Goal: Check status: Check status

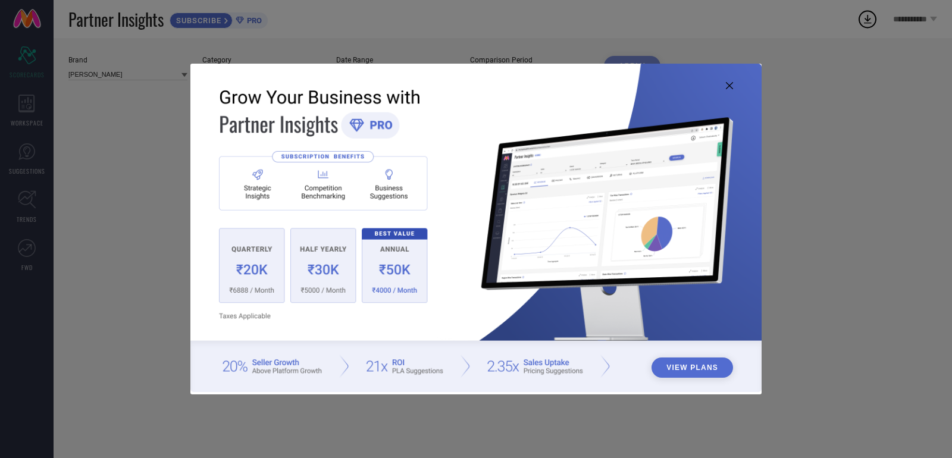
type input "All"
click at [723, 87] on img at bounding box center [475, 228] width 571 height 328
click at [727, 87] on icon at bounding box center [729, 85] width 7 height 7
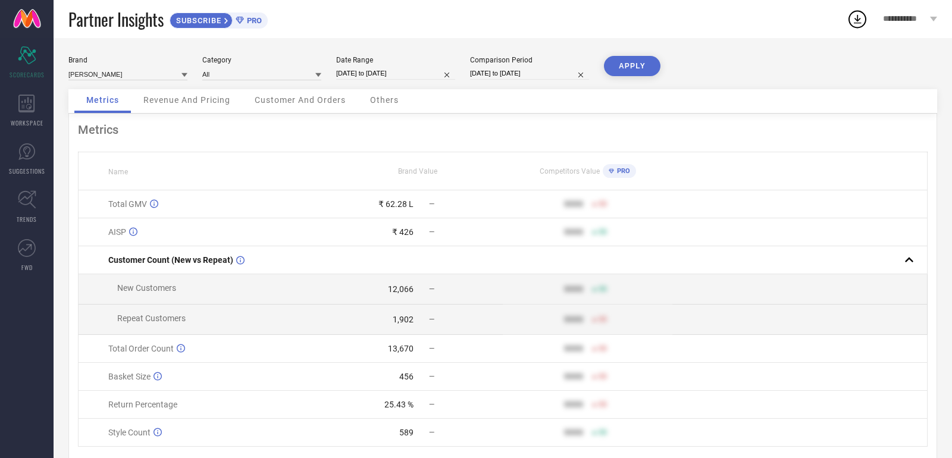
click at [412, 72] on input "[DATE] to [DATE]" at bounding box center [395, 73] width 119 height 12
select select "6"
select select "2025"
select select "7"
select select "2025"
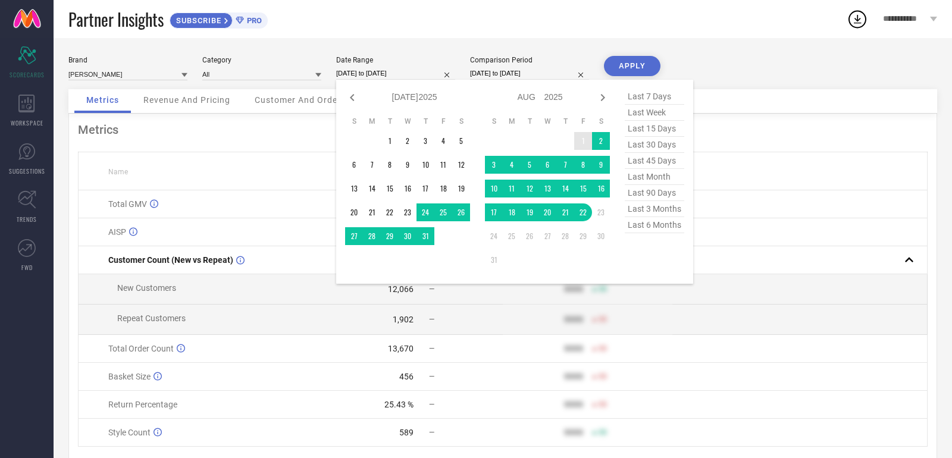
click at [579, 150] on table "S M T W T F S 1 2 3 4 5 6 7 8 9 10 11 12 13 14 15 16 17 18 19 20 21 22 23 24 25…" at bounding box center [547, 193] width 125 height 164
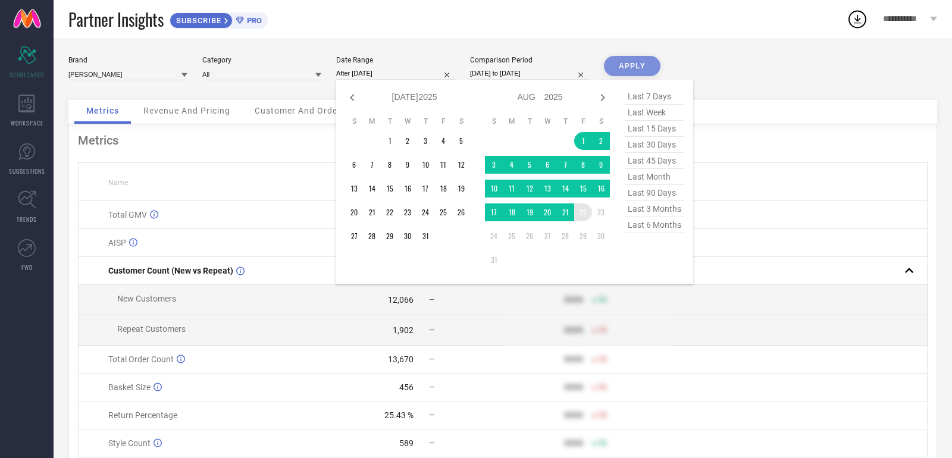
type input "[DATE] to [DATE]"
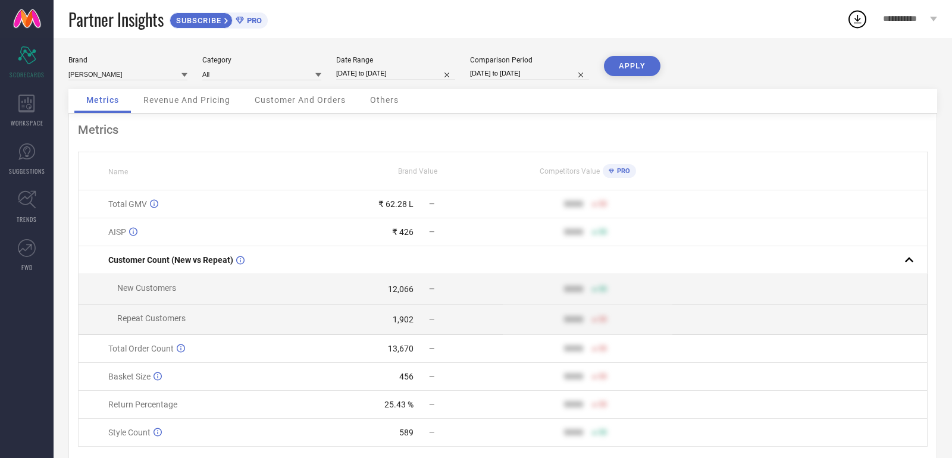
click at [626, 65] on button "APPLY" at bounding box center [632, 66] width 56 height 20
click at [407, 78] on input "[DATE] to [DATE]" at bounding box center [395, 73] width 119 height 12
select select "7"
select select "2025"
select select "8"
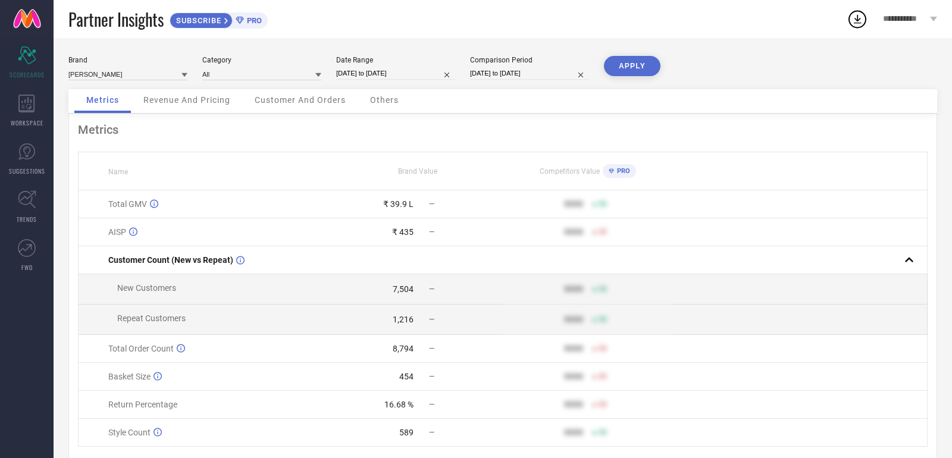
select select "2025"
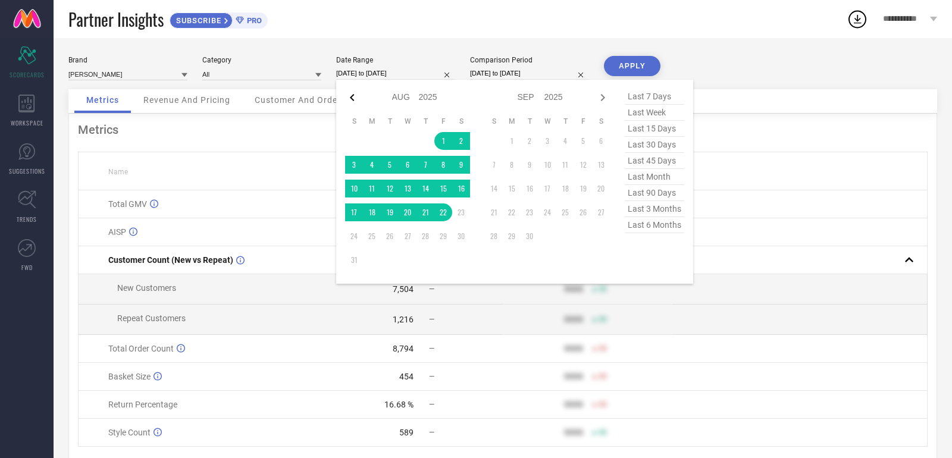
click at [345, 95] on icon at bounding box center [352, 97] width 14 height 14
select select "6"
select select "2025"
select select "7"
select select "2025"
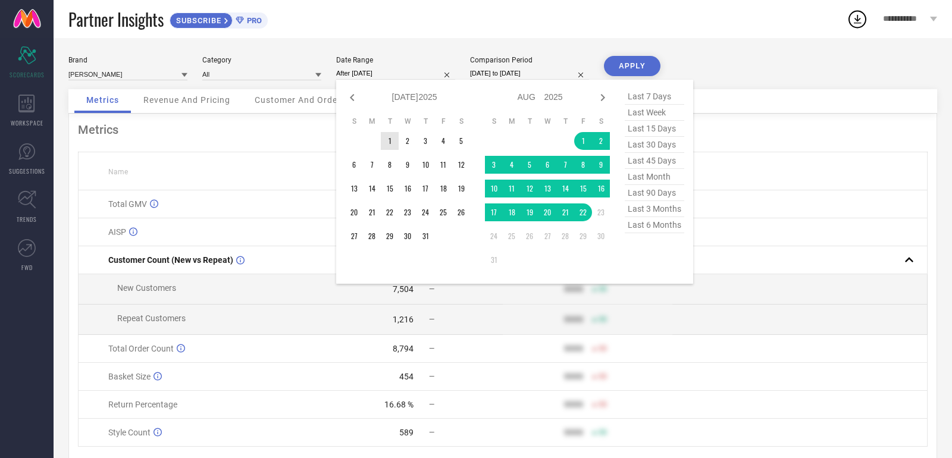
click at [392, 137] on td "1" at bounding box center [390, 141] width 18 height 18
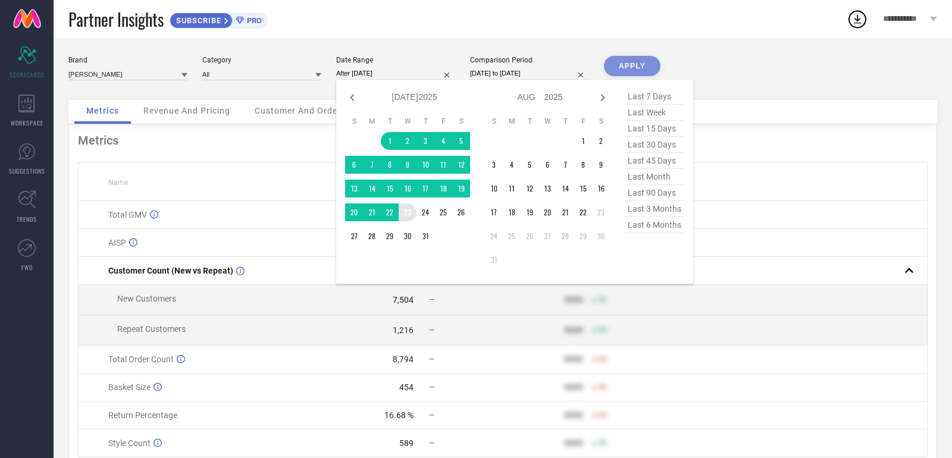
type input "[DATE] to [DATE]"
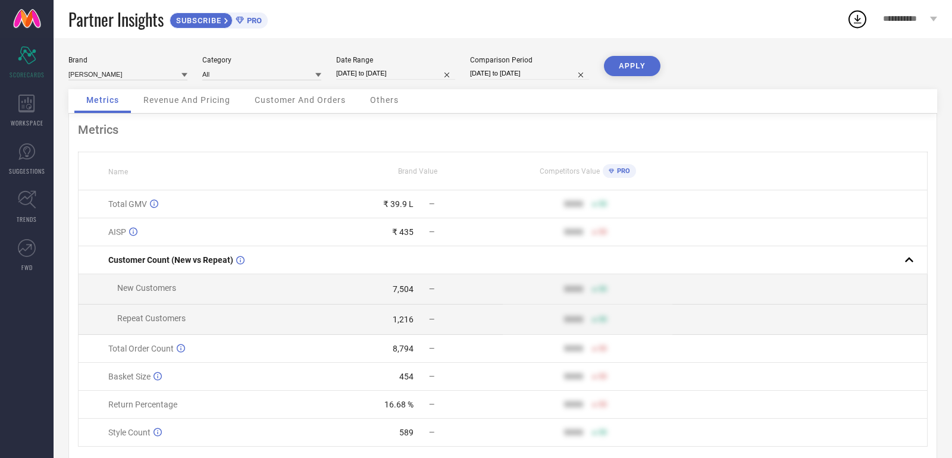
click at [613, 66] on button "APPLY" at bounding box center [632, 66] width 56 height 20
click at [403, 68] on input "[DATE] to [DATE]" at bounding box center [395, 73] width 119 height 12
select select "6"
select select "2025"
select select "7"
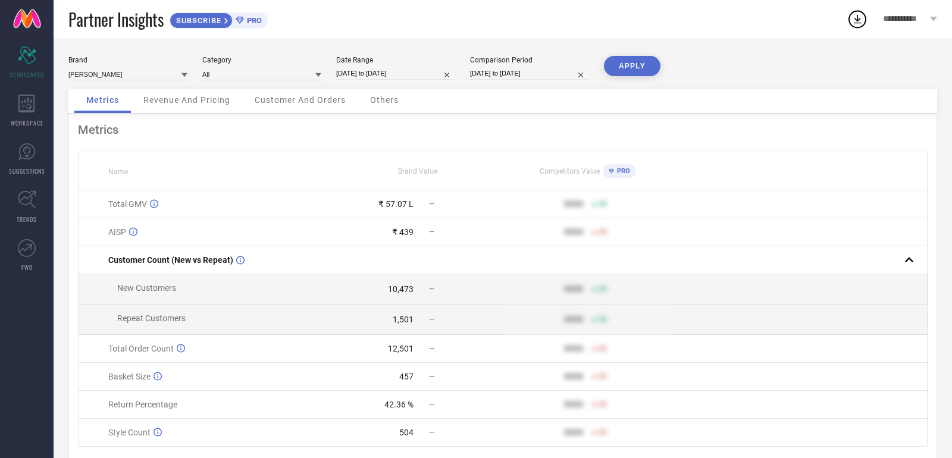
select select "2025"
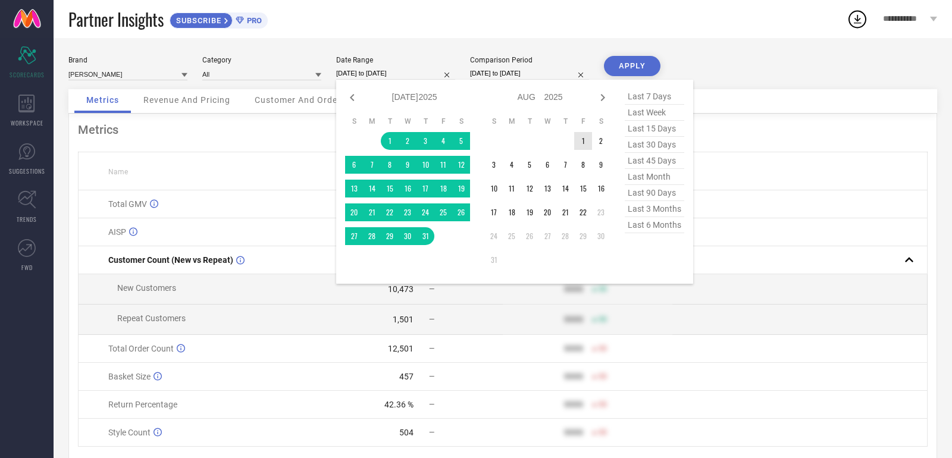
click at [588, 143] on td "1" at bounding box center [583, 141] width 18 height 18
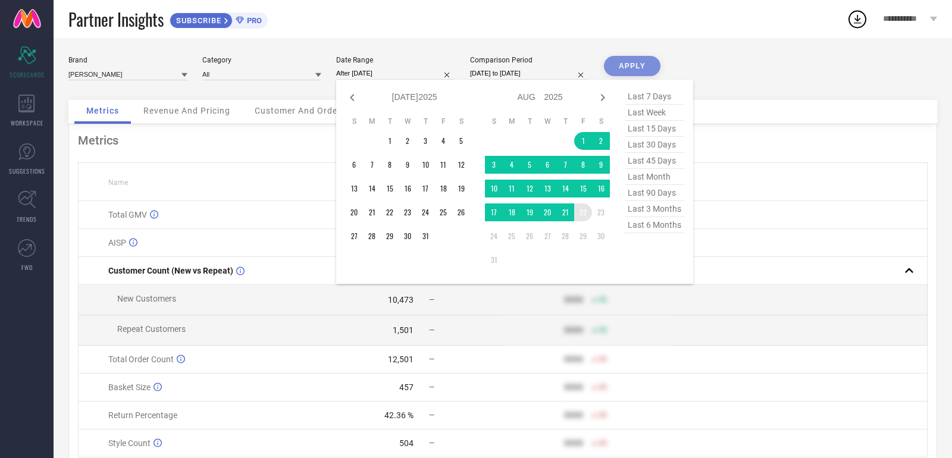
type input "[DATE] to [DATE]"
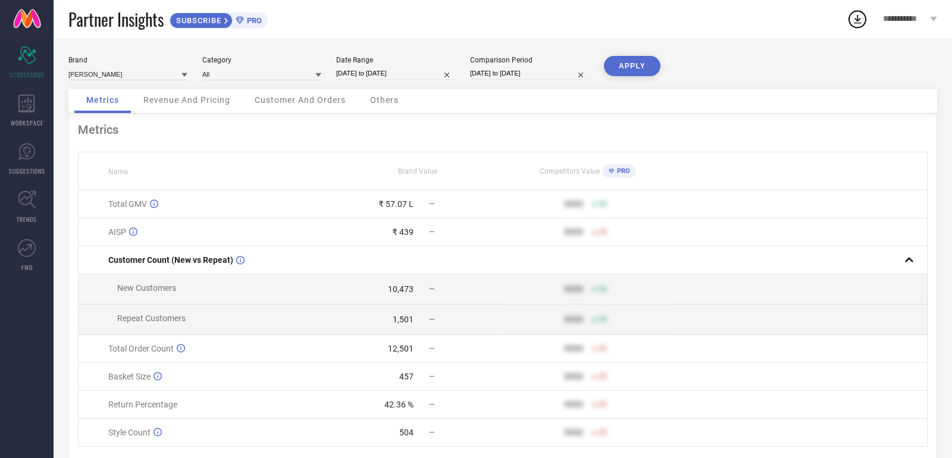
click at [636, 68] on button "APPLY" at bounding box center [632, 66] width 56 height 20
